Goal: Information Seeking & Learning: Learn about a topic

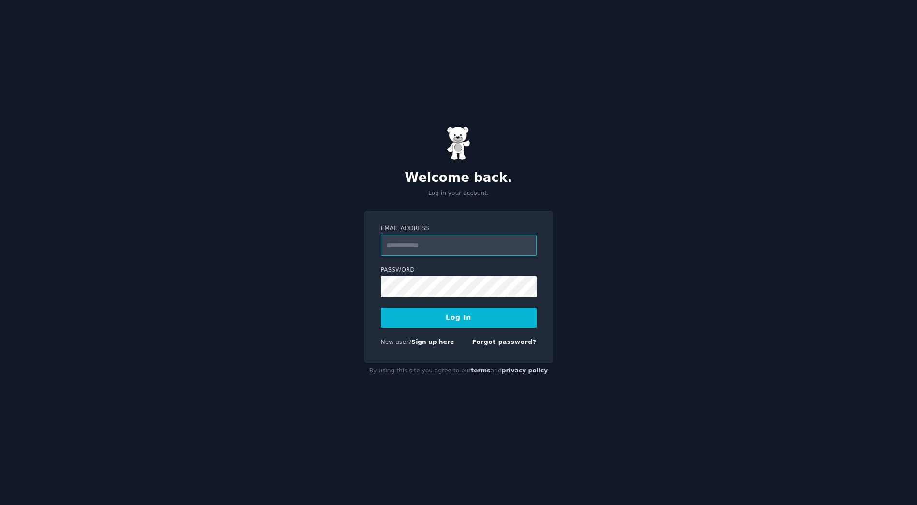
type input "**********"
click at [435, 316] on button "Log In" at bounding box center [459, 317] width 156 height 20
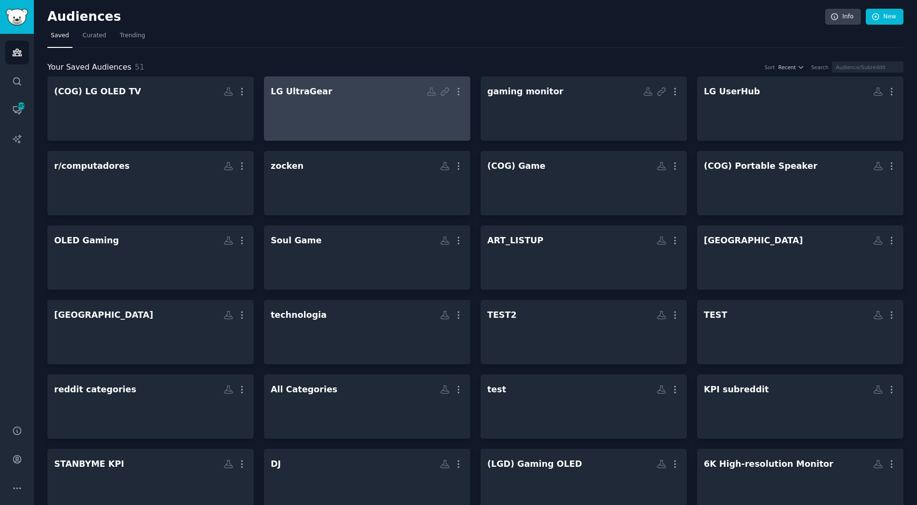
click at [362, 104] on div at bounding box center [367, 117] width 193 height 34
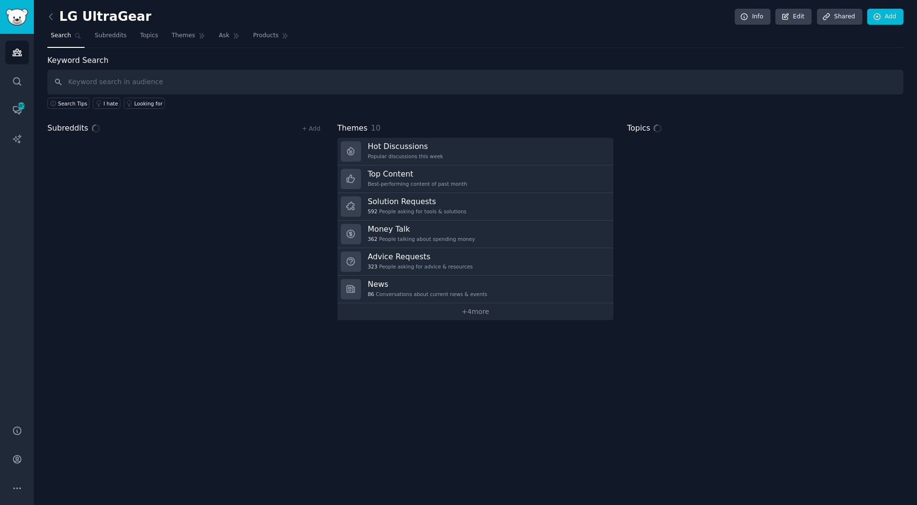
drag, startPoint x: 223, startPoint y: 91, endPoint x: 205, endPoint y: 86, distance: 19.0
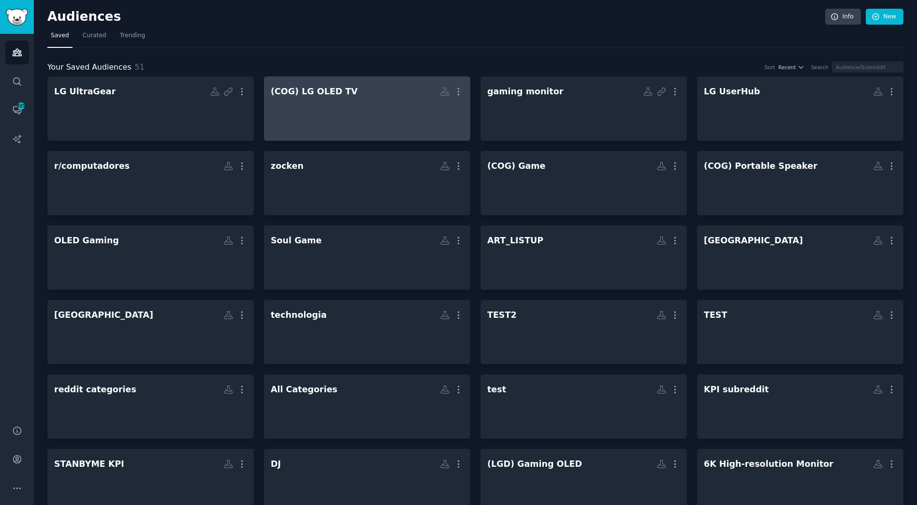
click at [311, 114] on div at bounding box center [367, 117] width 193 height 34
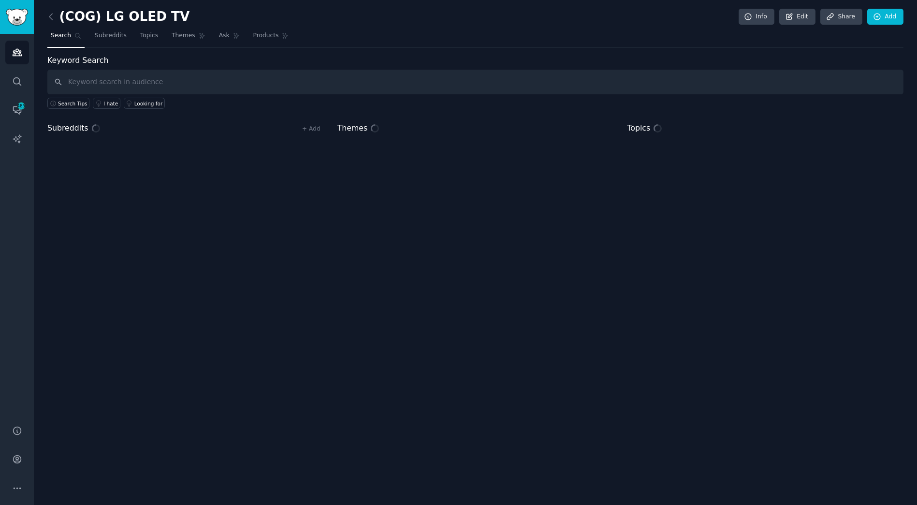
click at [213, 80] on input "text" at bounding box center [475, 82] width 856 height 25
type input "qned"
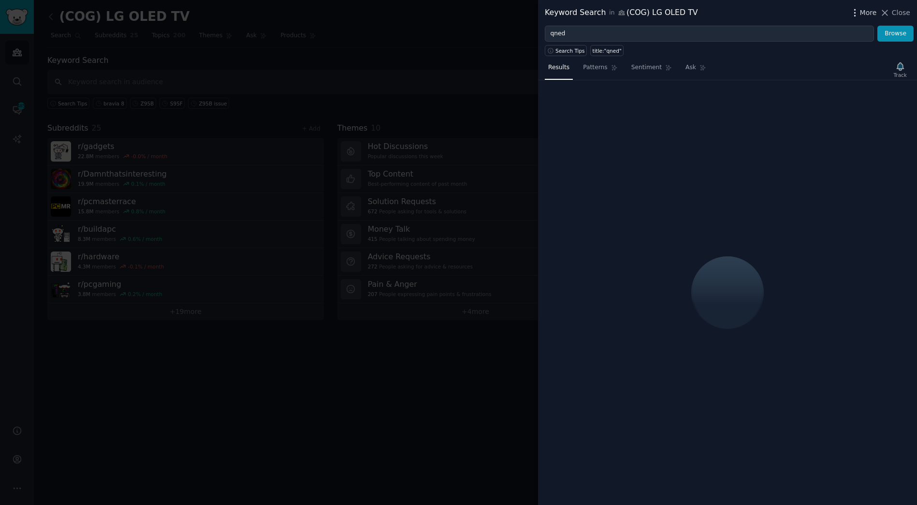
click at [855, 10] on icon "button" at bounding box center [854, 12] width 1 height 7
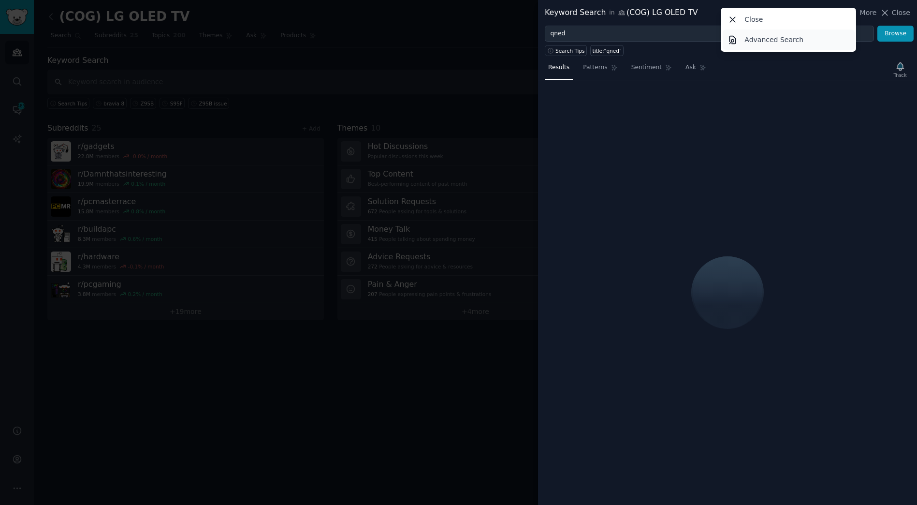
click at [802, 35] on link "Advanced Search" at bounding box center [789, 39] width 132 height 20
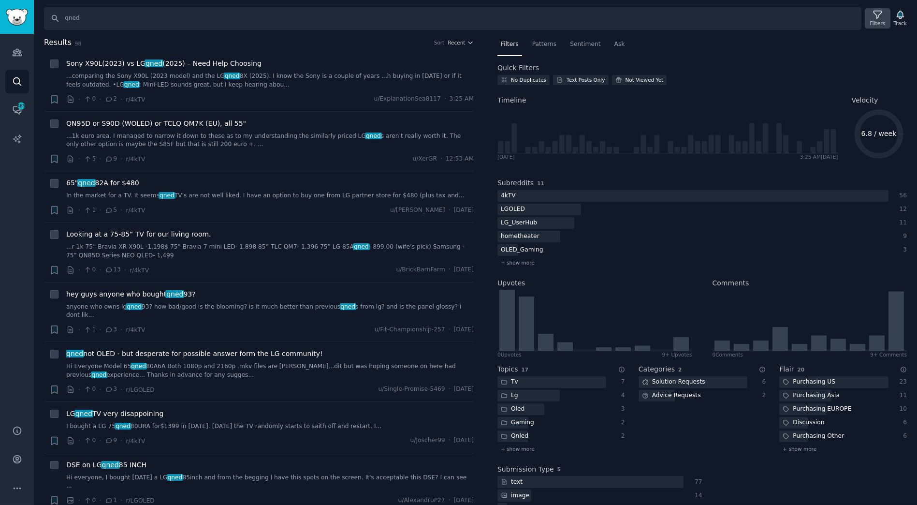
click at [872, 25] on div "Filters" at bounding box center [877, 18] width 25 height 20
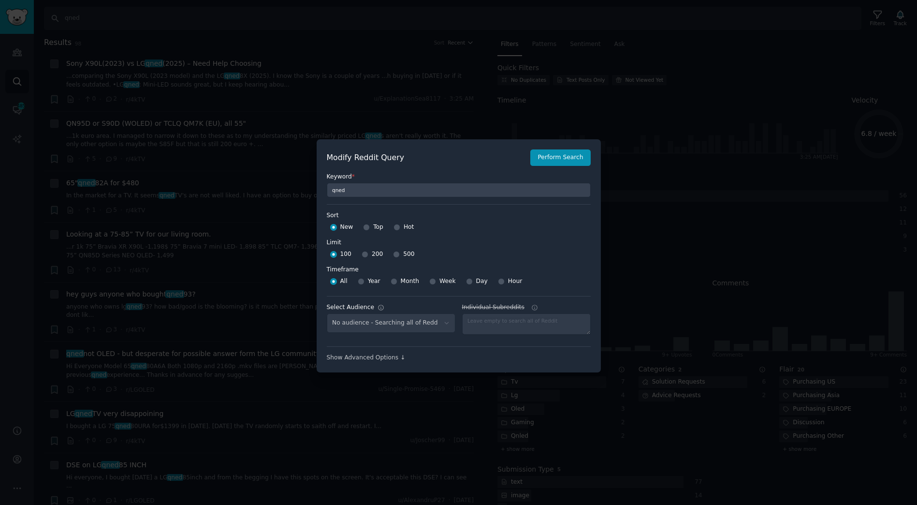
click at [403, 258] on span "500" at bounding box center [408, 254] width 11 height 9
click at [400, 258] on input "500" at bounding box center [396, 254] width 7 height 7
radio input "true"
select select "7e4d93d8bf"
click at [569, 153] on button "Perform Search" at bounding box center [560, 157] width 60 height 16
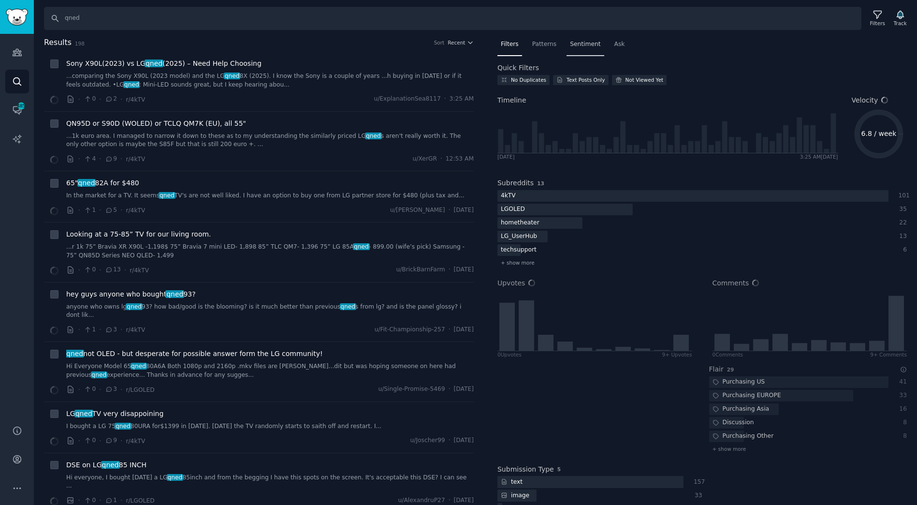
click at [579, 42] on span "Sentiment" at bounding box center [585, 44] width 30 height 9
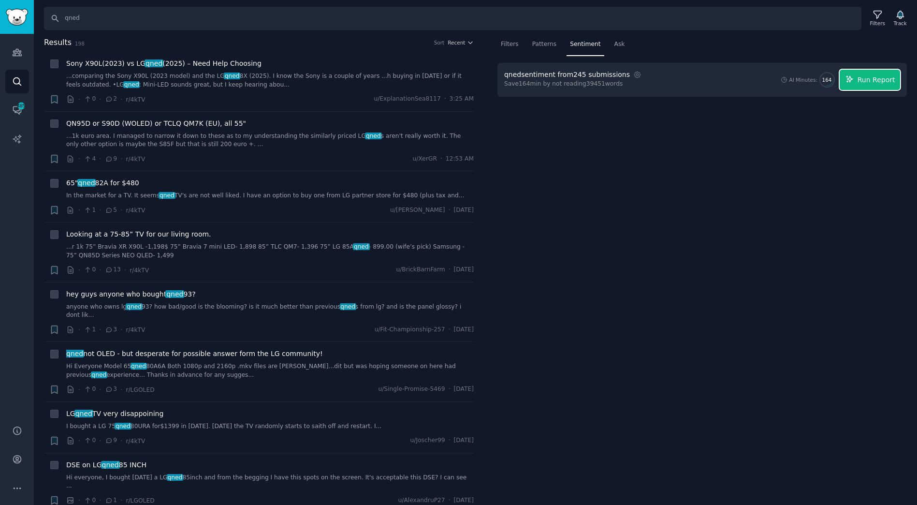
click at [881, 72] on button "Run Report" at bounding box center [870, 80] width 60 height 20
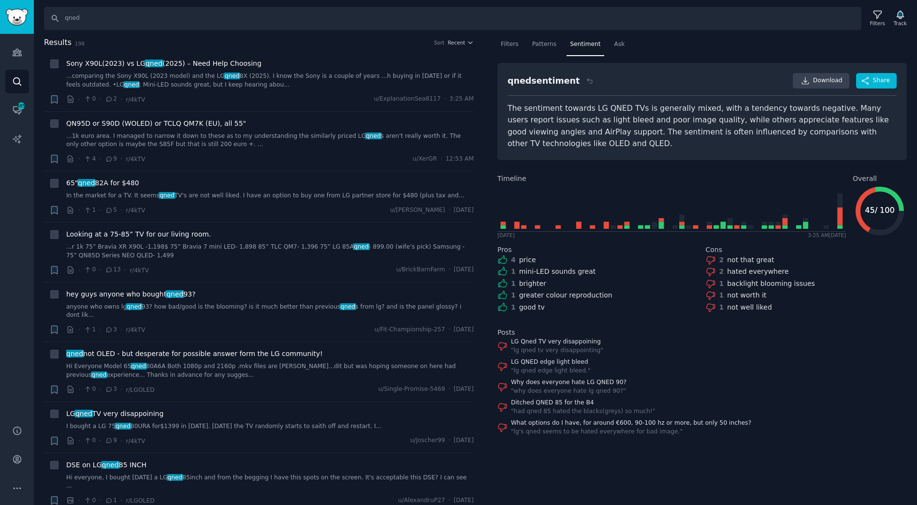
click at [858, 200] on icon at bounding box center [866, 209] width 20 height 45
drag, startPoint x: 862, startPoint y: 209, endPoint x: 900, endPoint y: 210, distance: 38.2
click at [900, 210] on icon "45 / 100 45 / 100" at bounding box center [880, 211] width 54 height 54
click at [881, 214] on icon "45 / 100 45 / 100" at bounding box center [880, 211] width 54 height 54
click at [886, 17] on div "Filters" at bounding box center [877, 18] width 25 height 20
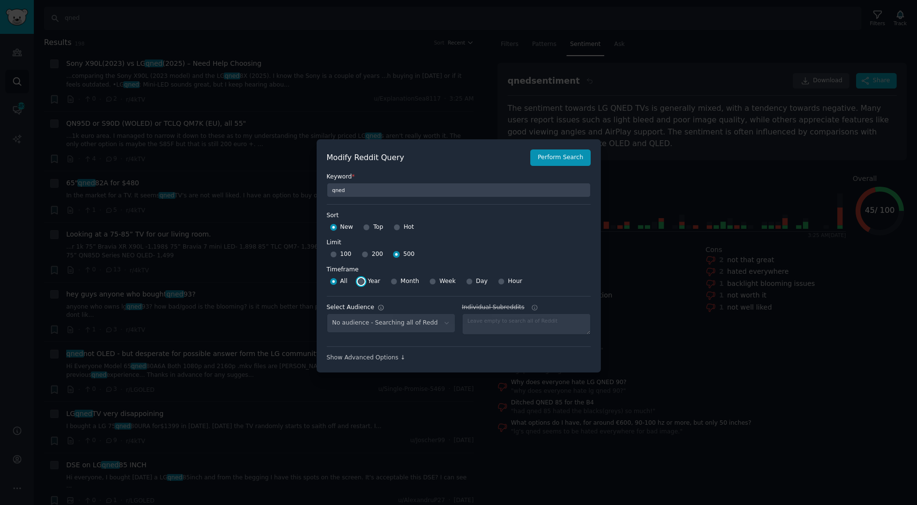
click at [359, 279] on input "Year" at bounding box center [361, 281] width 7 height 7
radio input "true"
click at [666, 189] on div at bounding box center [458, 252] width 917 height 505
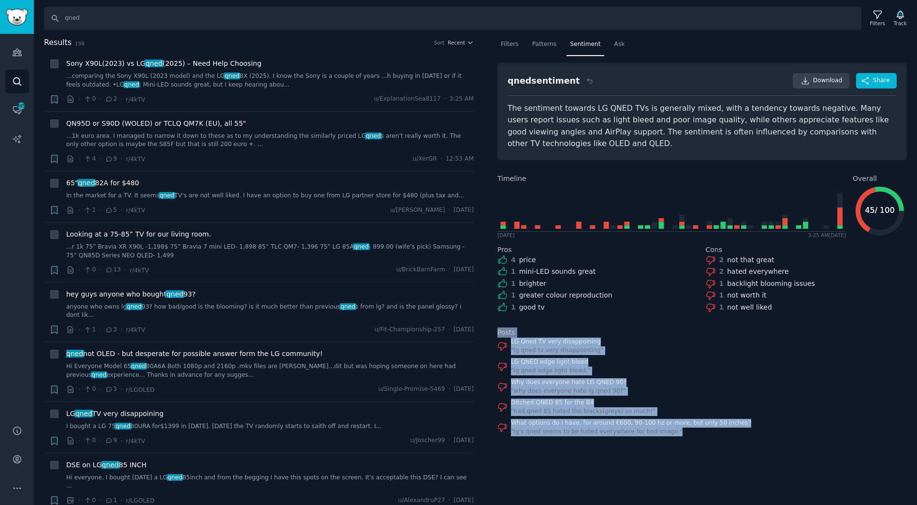
drag, startPoint x: 497, startPoint y: 329, endPoint x: 791, endPoint y: 447, distance: 316.5
click at [791, 447] on div "Filters Patterns Sentiment Ask qned sentiment Download Share The sentiment towa…" at bounding box center [702, 271] width 430 height 468
click at [804, 471] on div "Filters Patterns Sentiment Ask qned sentiment Download Share The sentiment towa…" at bounding box center [702, 271] width 430 height 468
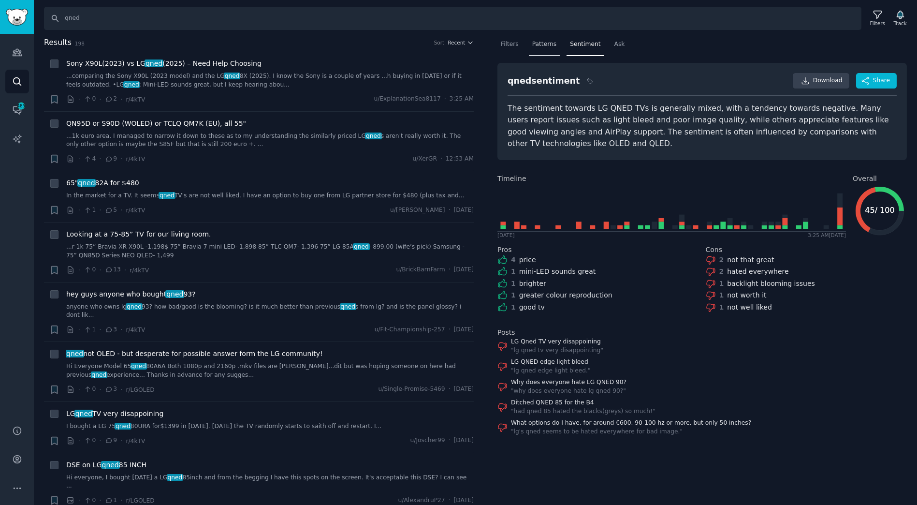
click at [545, 51] on div "Patterns" at bounding box center [544, 47] width 31 height 20
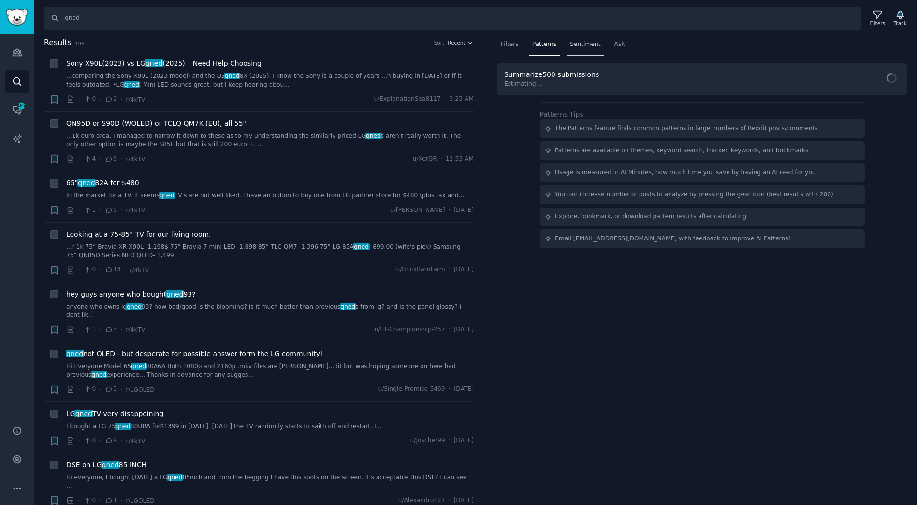
click at [590, 43] on span "Sentiment" at bounding box center [585, 44] width 30 height 9
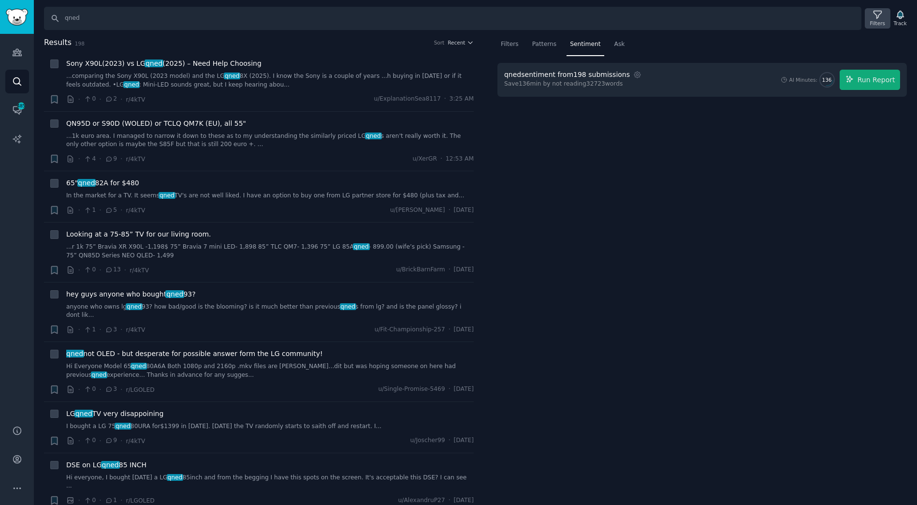
click at [877, 10] on icon at bounding box center [878, 15] width 10 height 10
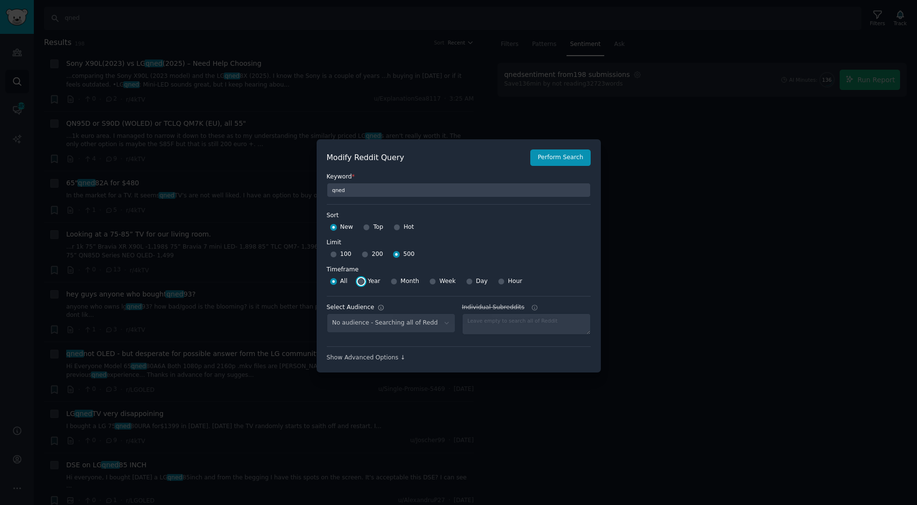
click at [359, 283] on input "Year" at bounding box center [361, 281] width 7 height 7
radio input "true"
click at [563, 147] on div "Modify Reddit Query Perform Search Keyword * qned Sort Sort New Top Hot Limit L…" at bounding box center [459, 255] width 284 height 233
click at [566, 155] on button "Perform Search" at bounding box center [560, 157] width 60 height 16
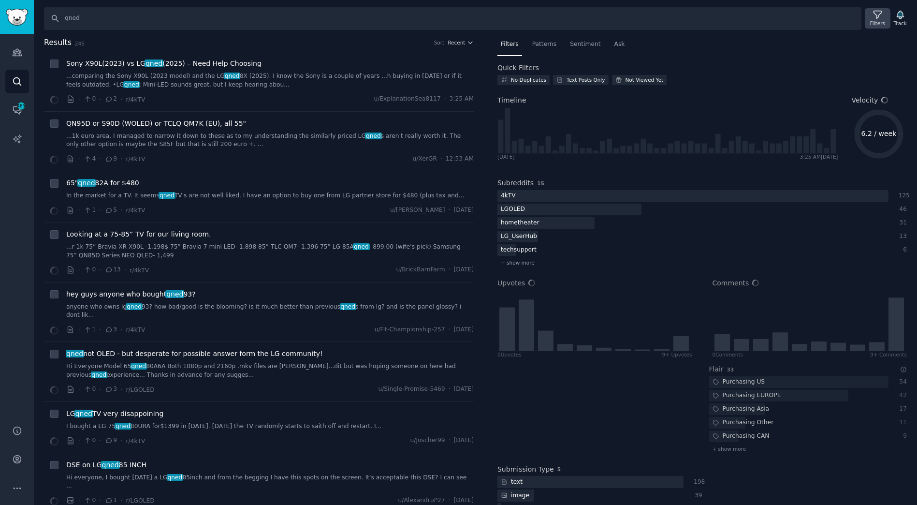
click at [878, 23] on div "Filters" at bounding box center [877, 23] width 15 height 7
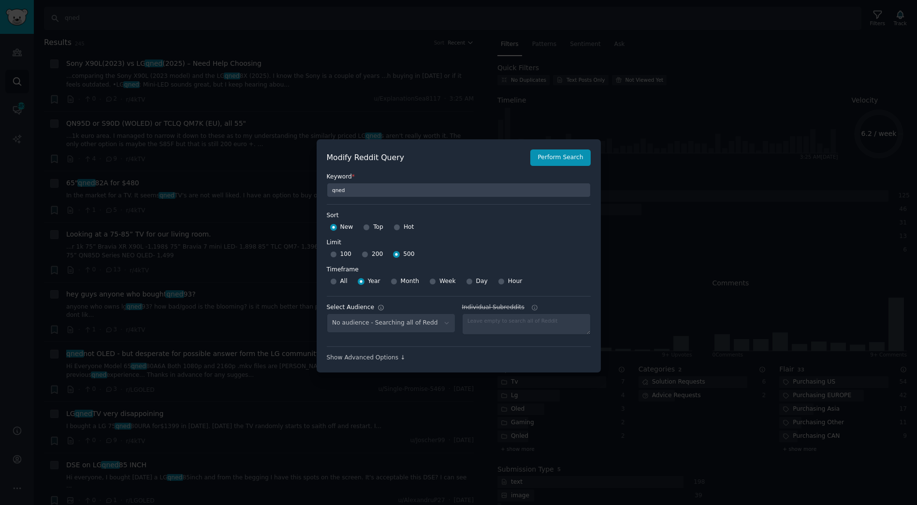
select select "7e4d93d8bf"
click at [684, 39] on div at bounding box center [458, 252] width 917 height 505
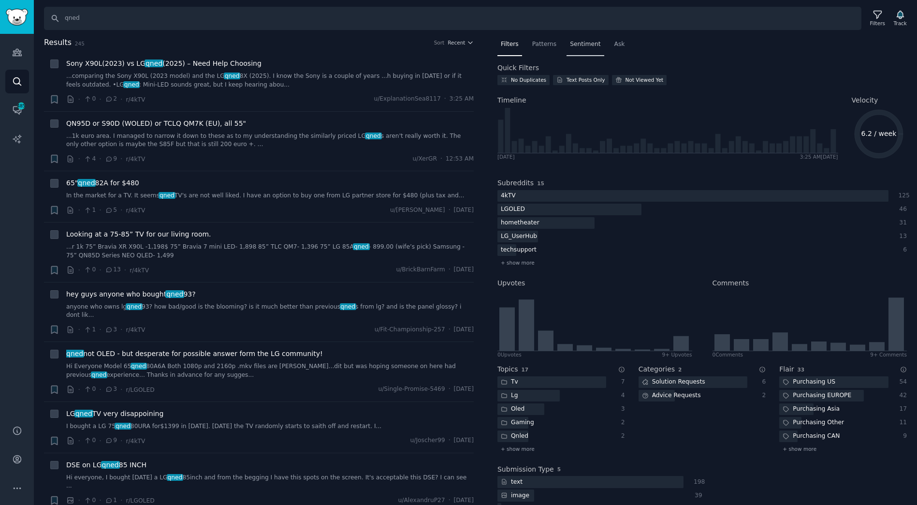
click at [595, 47] on div "Sentiment" at bounding box center [585, 47] width 37 height 20
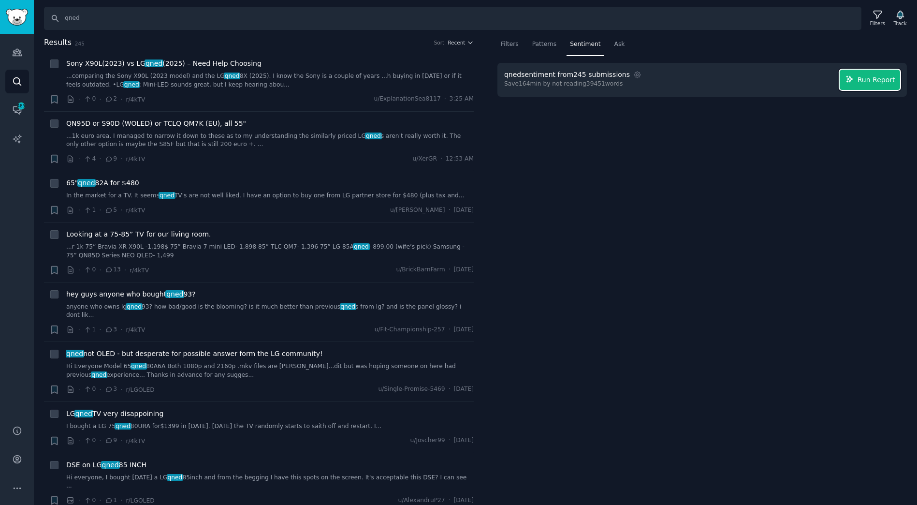
click at [888, 79] on span "Run Report" at bounding box center [877, 80] width 38 height 10
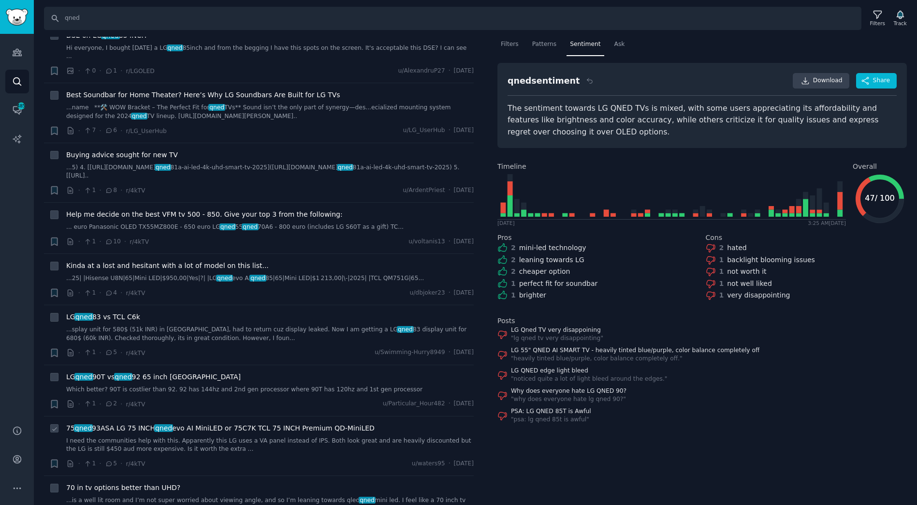
scroll to position [1074, 0]
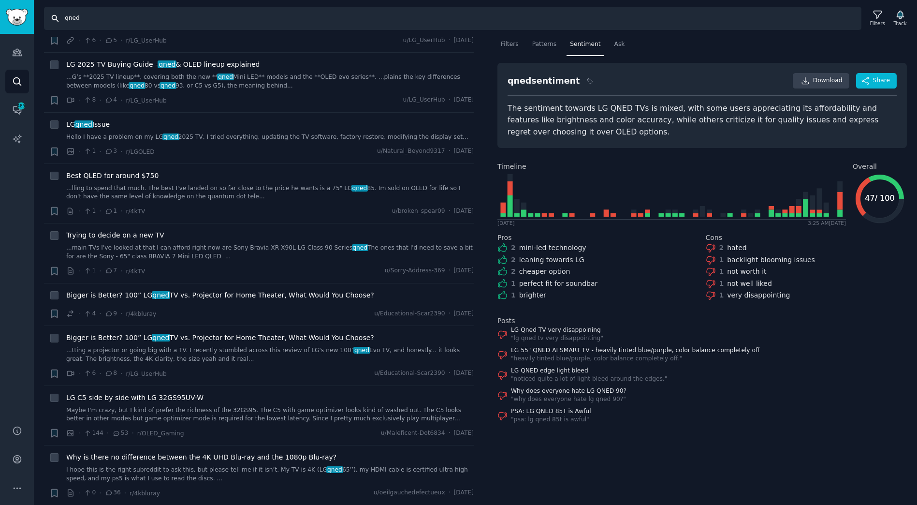
click at [79, 20] on input "qned" at bounding box center [452, 18] width 817 height 23
click at [73, 17] on input "qned" at bounding box center [452, 18] width 817 height 23
type input "qled"
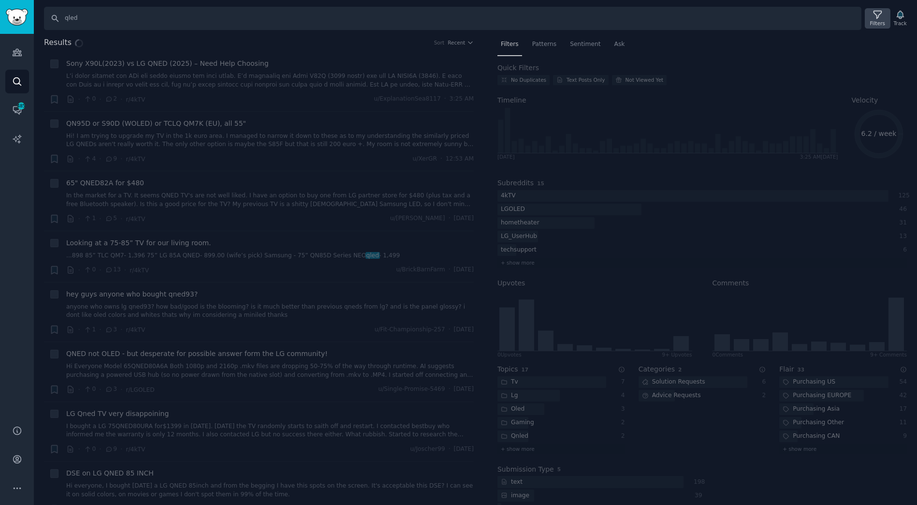
click at [883, 16] on icon at bounding box center [878, 15] width 10 height 10
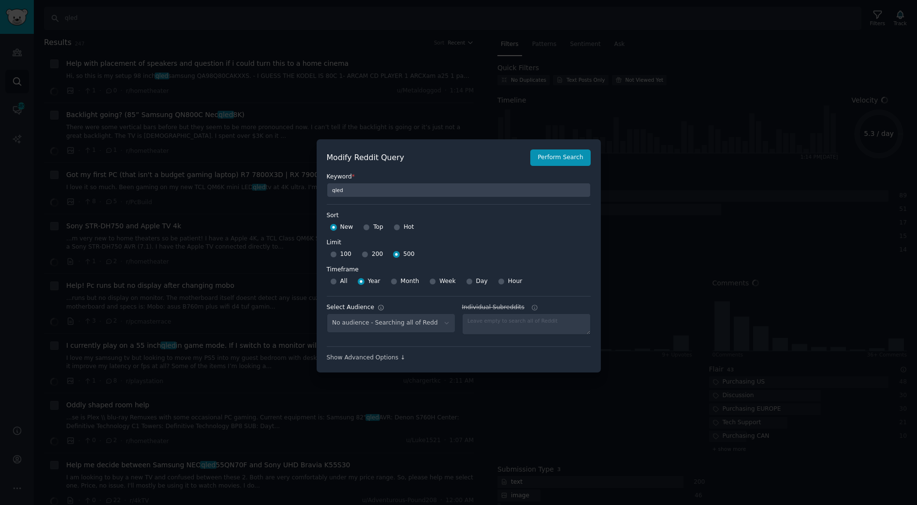
click at [443, 100] on div at bounding box center [458, 252] width 917 height 505
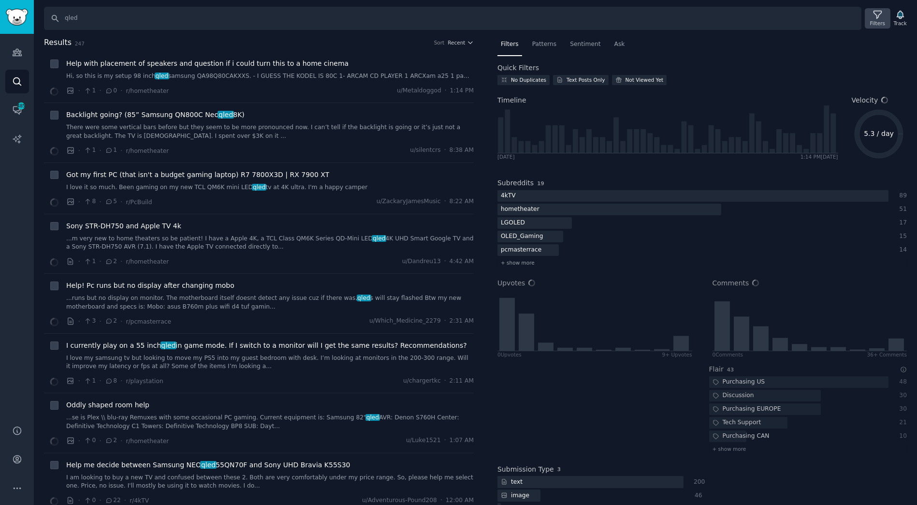
click at [880, 15] on icon at bounding box center [878, 15] width 10 height 10
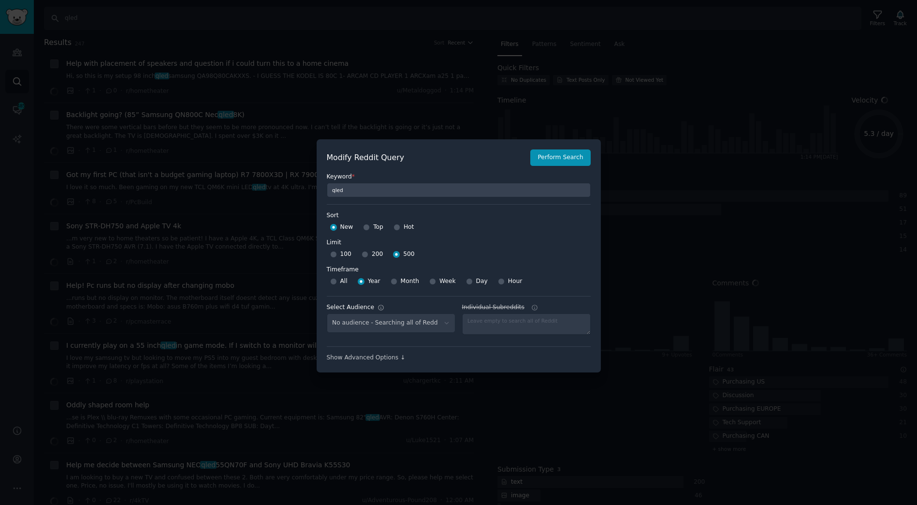
click at [476, 92] on div at bounding box center [458, 252] width 917 height 505
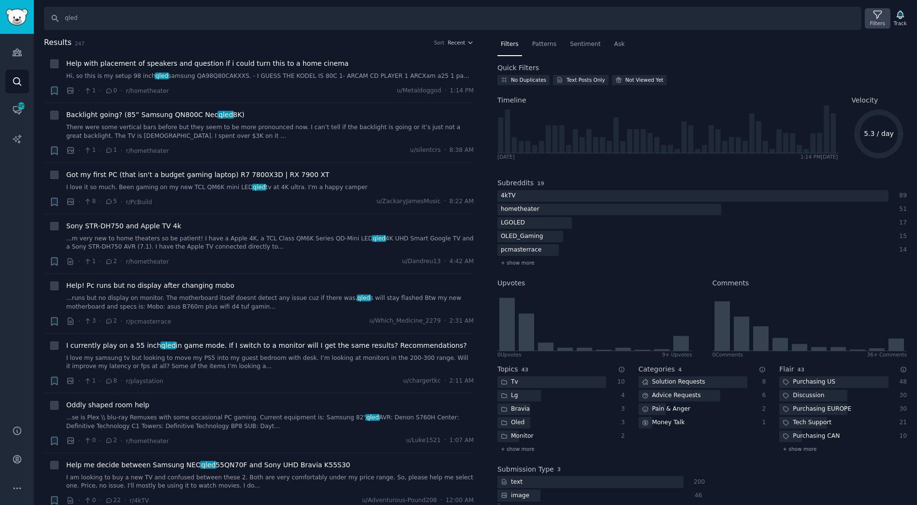
click at [880, 12] on icon at bounding box center [878, 15] width 10 height 10
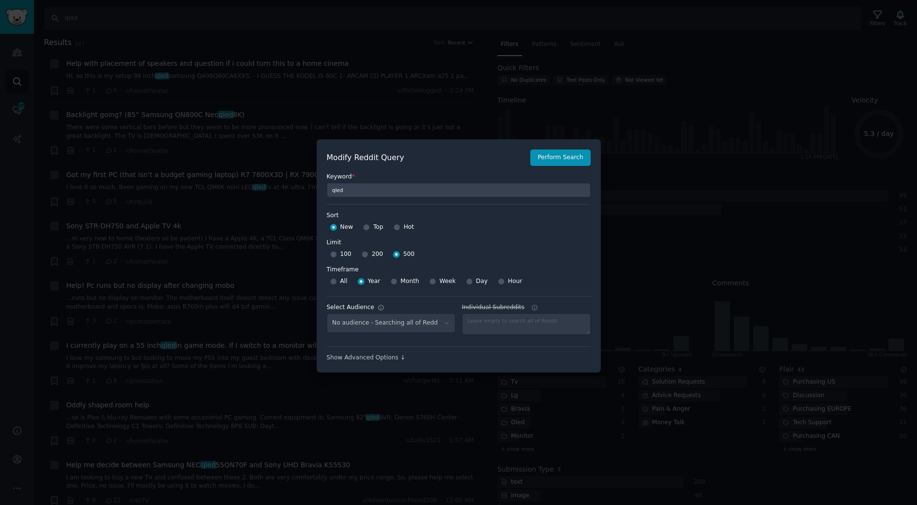
click at [544, 169] on div "Keyword * qled" at bounding box center [459, 181] width 264 height 31
click at [549, 160] on button "Perform Search" at bounding box center [560, 157] width 60 height 16
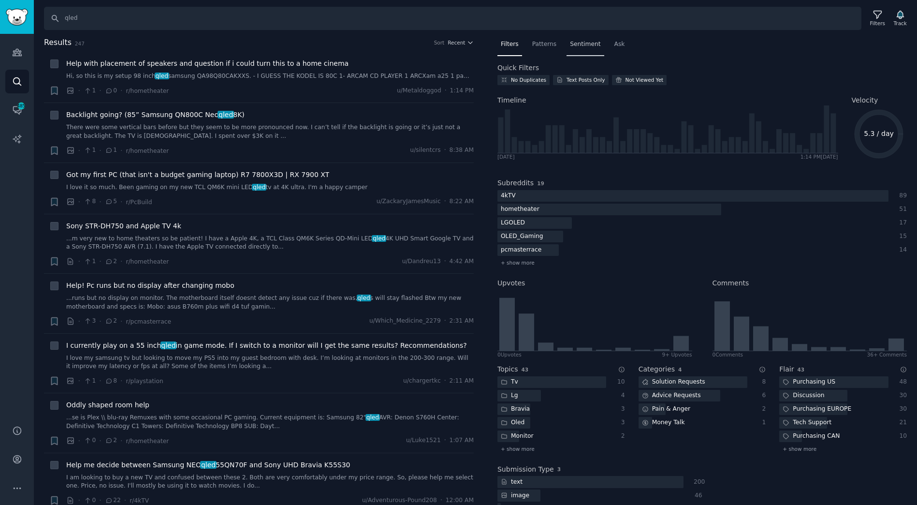
click at [579, 40] on span "Sentiment" at bounding box center [585, 44] width 30 height 9
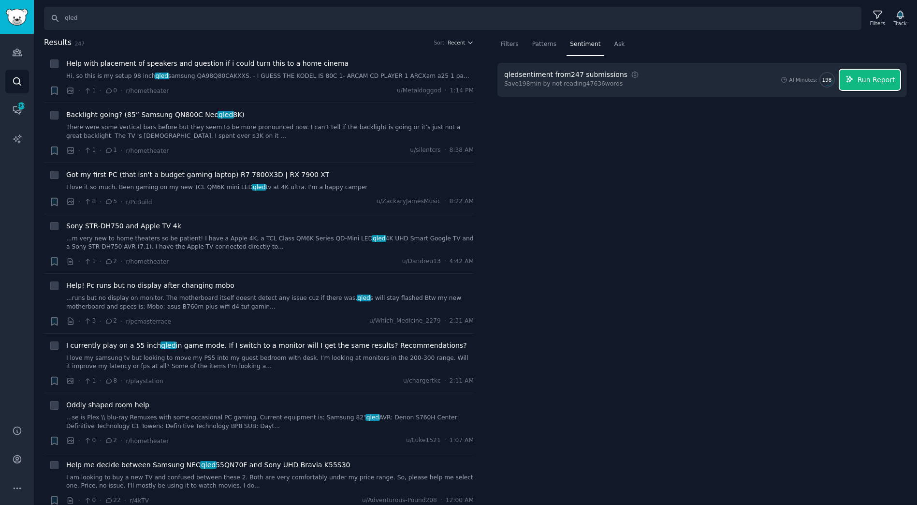
click at [884, 79] on span "Run Report" at bounding box center [877, 80] width 38 height 10
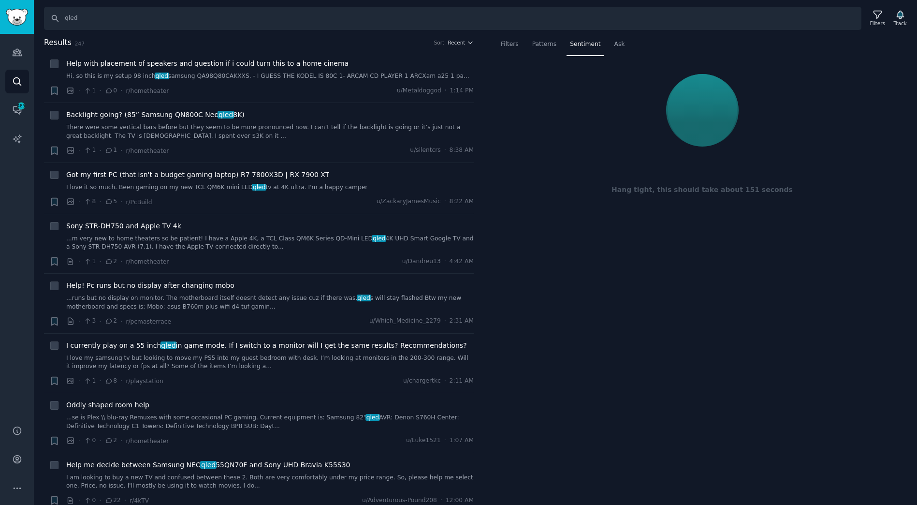
click at [332, 39] on h2 "Results 247 Sort Recent" at bounding box center [259, 43] width 430 height 12
drag, startPoint x: 679, startPoint y: 192, endPoint x: 870, endPoint y: 197, distance: 191.0
click at [870, 197] on div "Hang tight, this should take about 151 seconds" at bounding box center [701, 144] width 409 height 162
click at [864, 197] on div "Hang tight, this should take about 151 seconds" at bounding box center [701, 144] width 409 height 162
drag, startPoint x: 820, startPoint y: 189, endPoint x: 618, endPoint y: 180, distance: 202.7
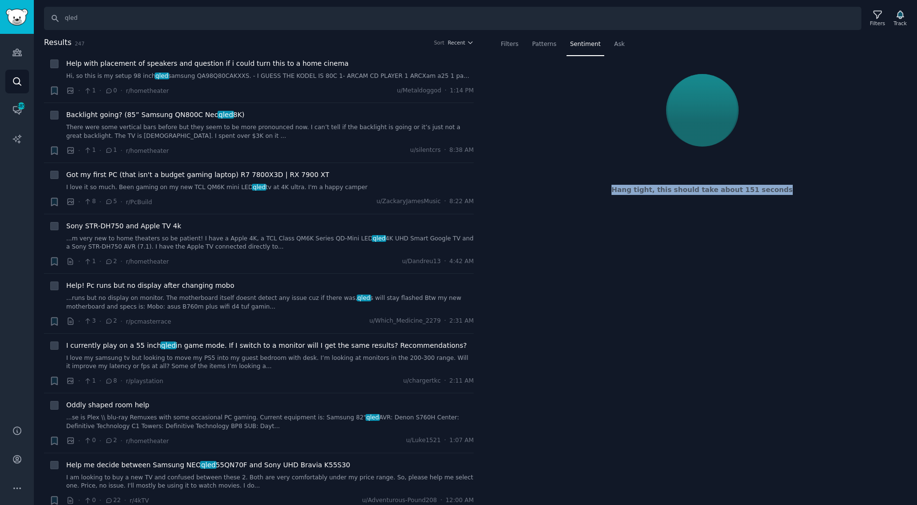
click at [618, 180] on div "Hang tight, this should take about 151 seconds" at bounding box center [701, 144] width 409 height 162
click at [617, 192] on div "Hang tight, this should take about 151 seconds" at bounding box center [702, 190] width 396 height 10
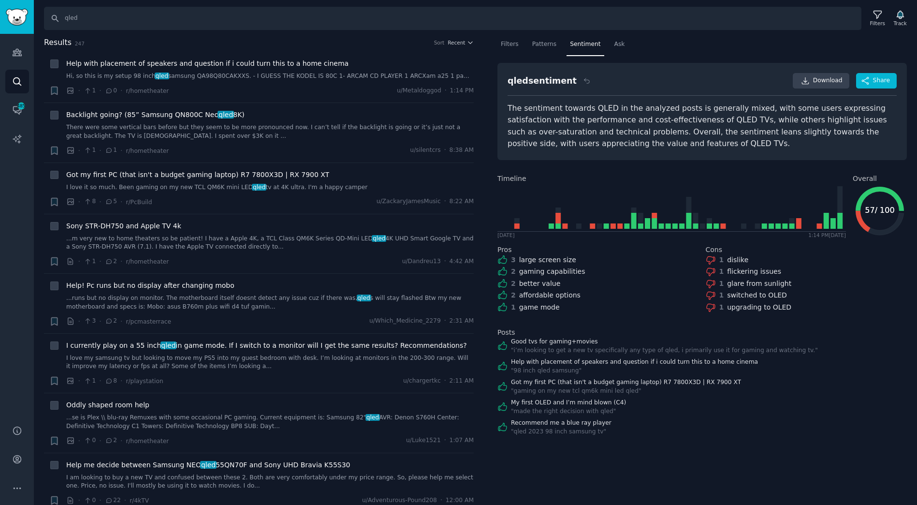
click at [854, 425] on div "Recommend me a blue ray player " qled 2023 98 inch samsung tv "" at bounding box center [701, 427] width 409 height 17
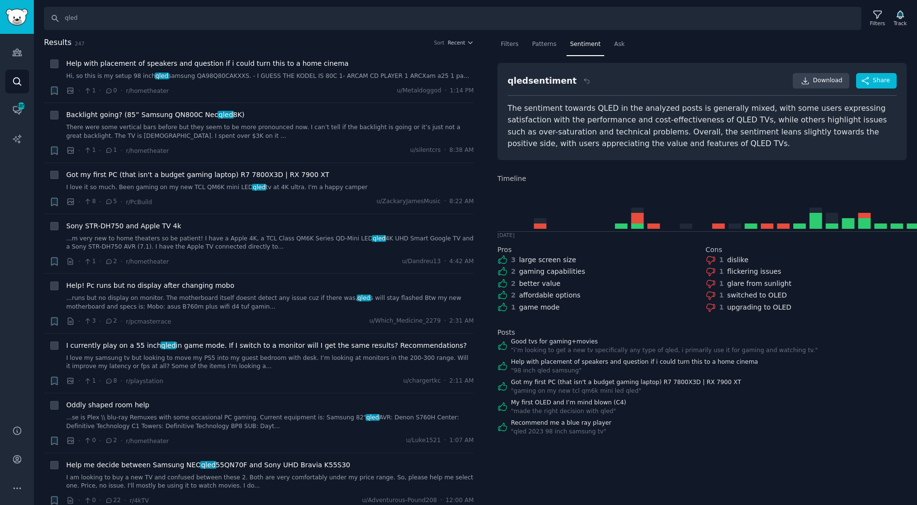
drag, startPoint x: 817, startPoint y: 423, endPoint x: 808, endPoint y: 422, distance: 9.8
click at [817, 423] on div "Recommend me a blue ray player " qled 2023 98 inch samsung tv "" at bounding box center [701, 427] width 409 height 17
click at [385, 39] on h2 "Results 247 Sort Recent" at bounding box center [259, 43] width 430 height 12
click at [655, 44] on nav "Filters Patterns Sentiment Ask" at bounding box center [701, 47] width 409 height 20
click at [698, 45] on nav "Filters Patterns Sentiment Ask" at bounding box center [701, 47] width 409 height 20
